Goal: Find specific page/section: Find specific page/section

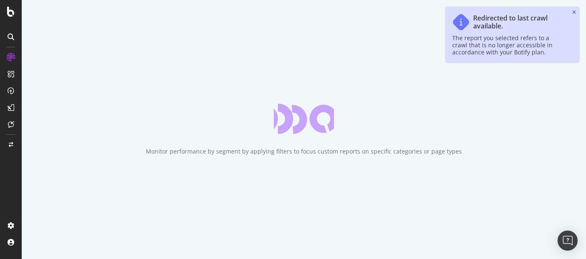
click at [572, 9] on div "Redirected to last crawl available. The report you selected refers to a crawl t…" at bounding box center [513, 35] width 134 height 56
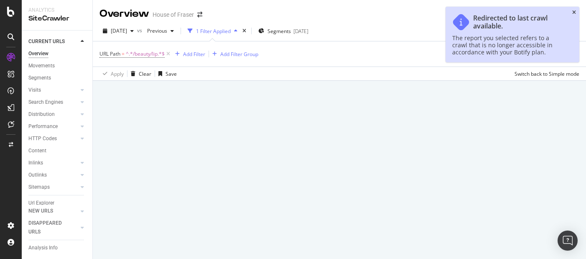
click at [573, 12] on icon "close toast" at bounding box center [574, 12] width 4 height 5
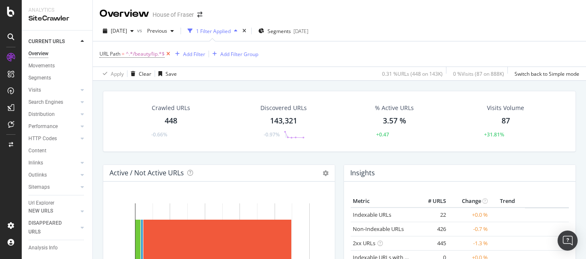
click at [170, 54] on icon at bounding box center [168, 54] width 7 height 8
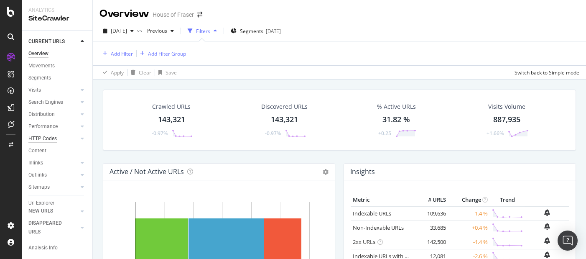
click at [47, 136] on div "HTTP Codes" at bounding box center [42, 138] width 28 height 9
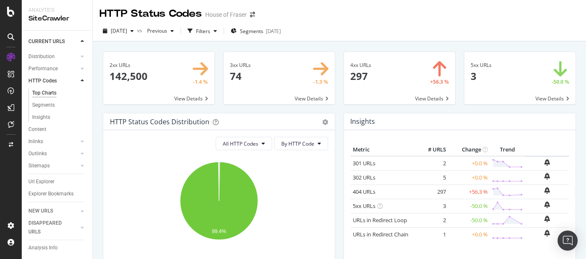
scroll to position [54, 0]
click at [46, 181] on div "Url Explorer" at bounding box center [41, 185] width 26 height 9
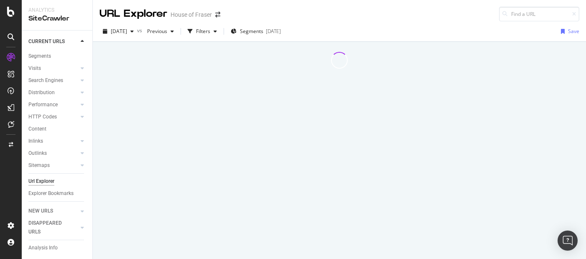
scroll to position [22, 0]
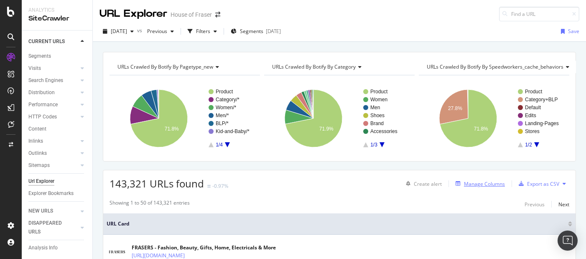
click at [483, 187] on div "Manage Columns" at bounding box center [484, 183] width 41 height 7
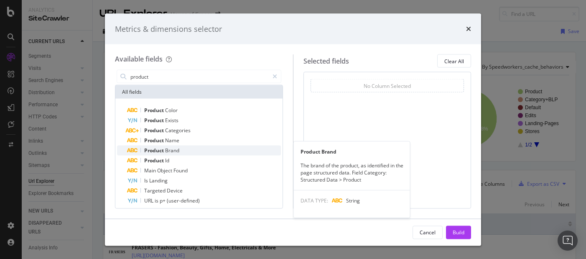
scroll to position [15, 0]
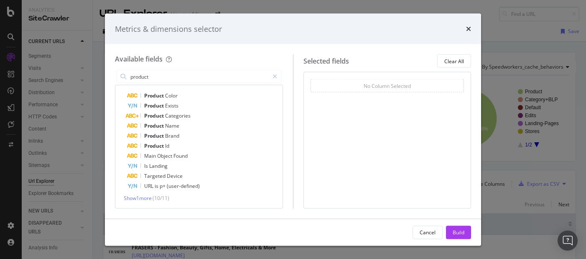
type input "product"
click at [146, 201] on div "Show 1 more ( 10 / 11 )" at bounding box center [199, 197] width 164 height 7
click at [148, 197] on span "Show 1 more" at bounding box center [138, 197] width 28 height 7
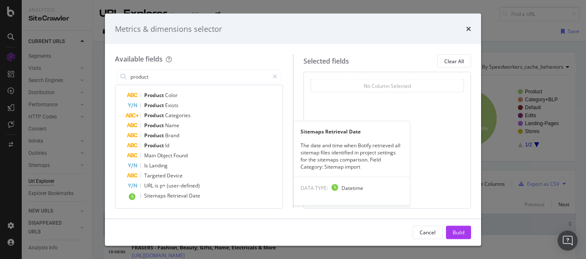
scroll to position [0, 0]
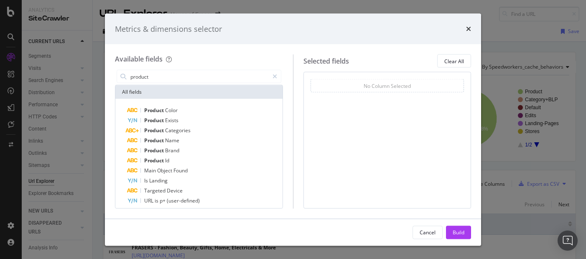
click at [468, 33] on div "times" at bounding box center [468, 28] width 5 height 11
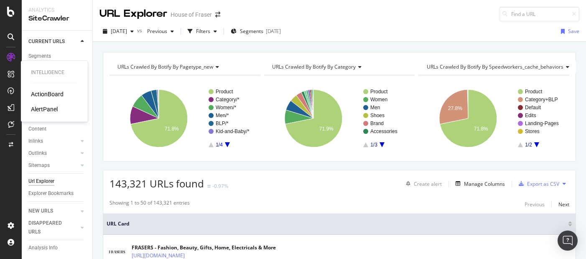
click at [53, 97] on div "ActionBoard" at bounding box center [47, 94] width 33 height 8
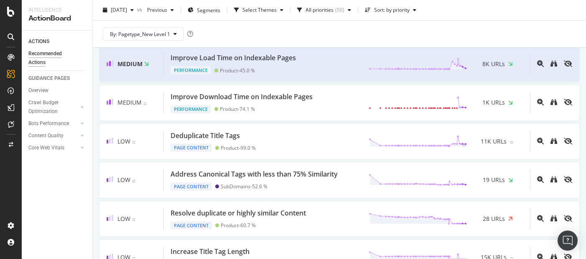
scroll to position [258, 0]
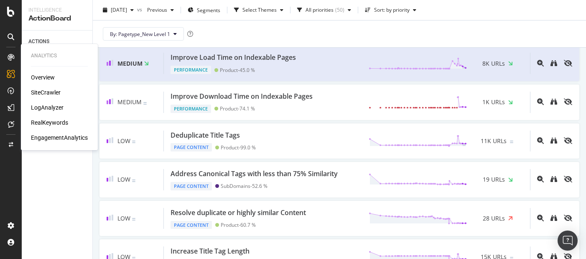
click at [44, 91] on div "SiteCrawler" at bounding box center [46, 92] width 30 height 8
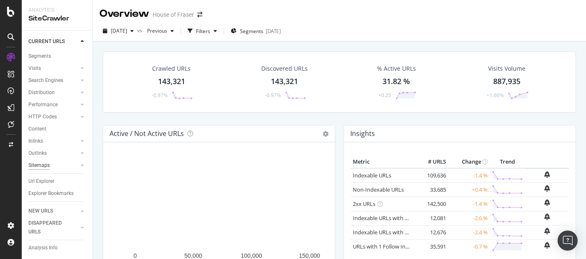
scroll to position [21, 0]
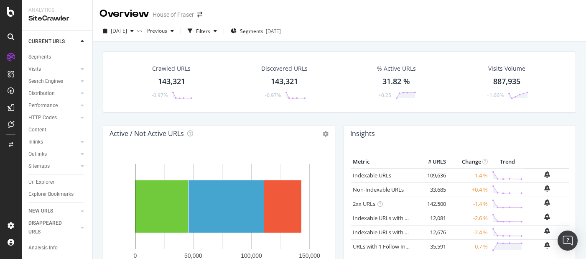
click at [15, 36] on div at bounding box center [10, 36] width 13 height 13
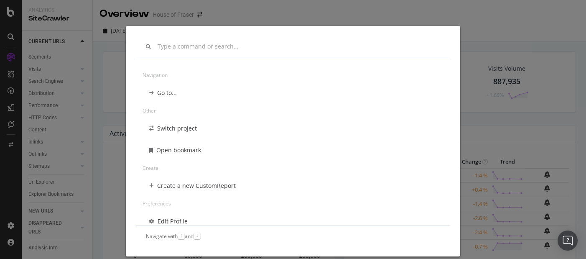
scroll to position [0, 0]
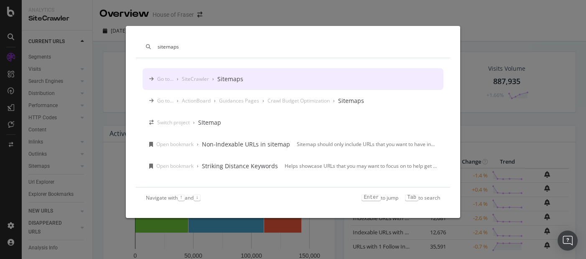
type input "sitemaps"
click at [228, 80] on div "Sitemaps" at bounding box center [230, 79] width 26 height 8
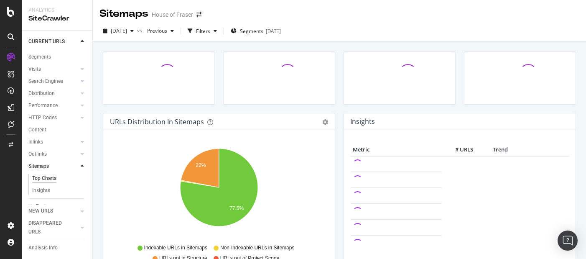
scroll to position [68, 0]
